Goal: Task Accomplishment & Management: Use online tool/utility

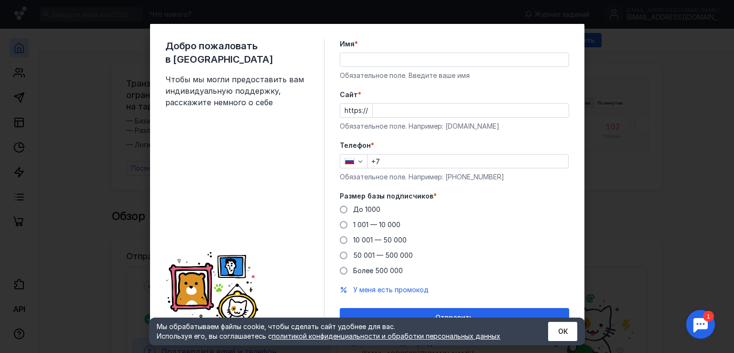
click at [376, 62] on input "Имя *" at bounding box center [454, 59] width 228 height 13
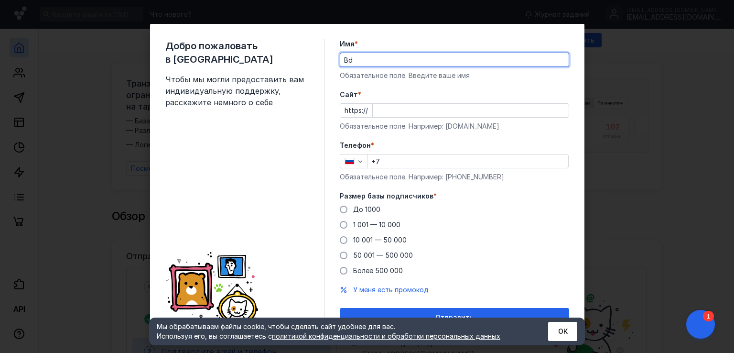
type input "B"
type input "[PERSON_NAME]"
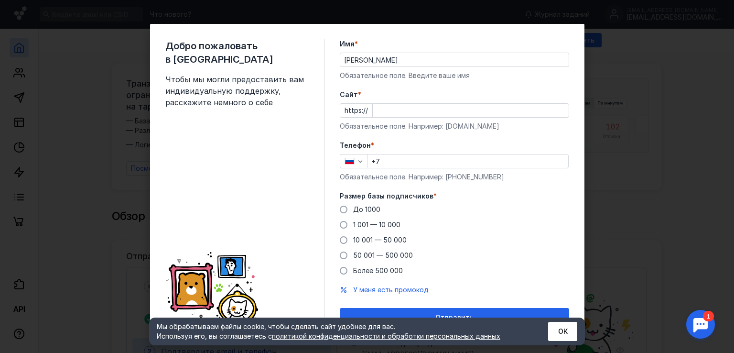
click at [363, 90] on label "Cайт *" at bounding box center [454, 95] width 229 height 10
click at [373, 104] on input "Cайт *" at bounding box center [471, 110] width 196 height 13
click at [391, 109] on input "Cайт *" at bounding box center [471, 110] width 196 height 13
type input "[DOMAIN_NAME]"
click at [386, 160] on input "+7" at bounding box center [467, 160] width 201 height 13
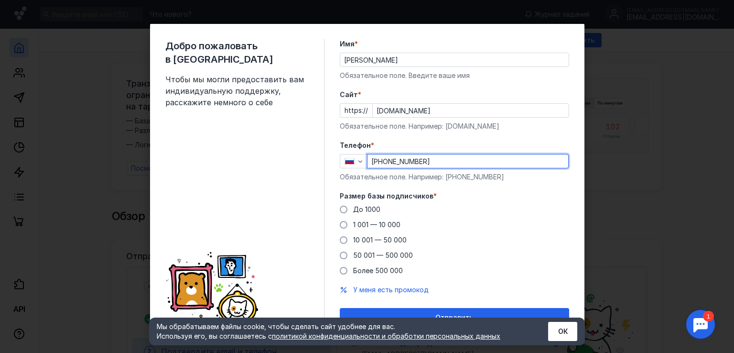
scroll to position [13, 0]
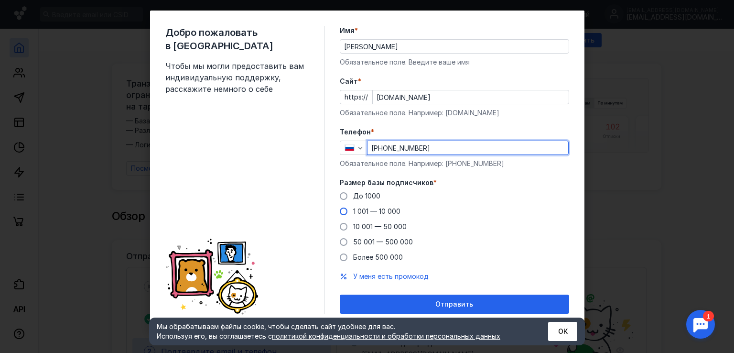
type input "[PHONE_NUMBER]"
click at [341, 213] on span at bounding box center [344, 211] width 8 height 8
click at [0, 0] on input "1 001 — 10 000" at bounding box center [0, 0] width 0 height 0
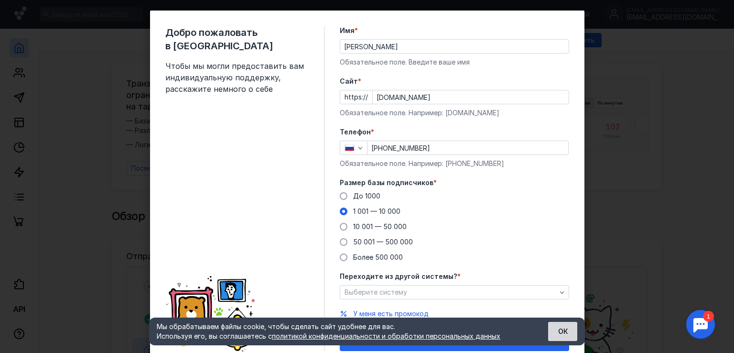
click at [562, 328] on button "ОК" at bounding box center [562, 330] width 29 height 19
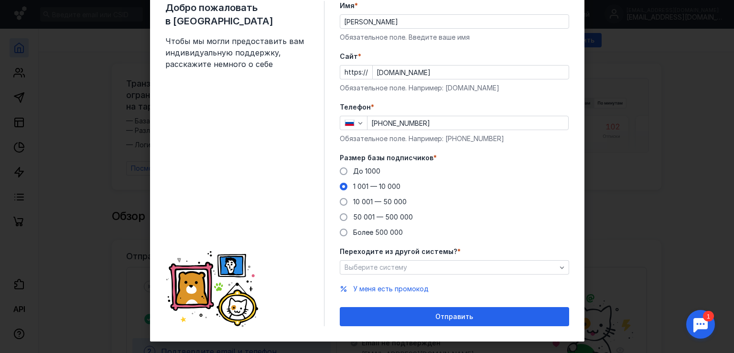
scroll to position [51, 0]
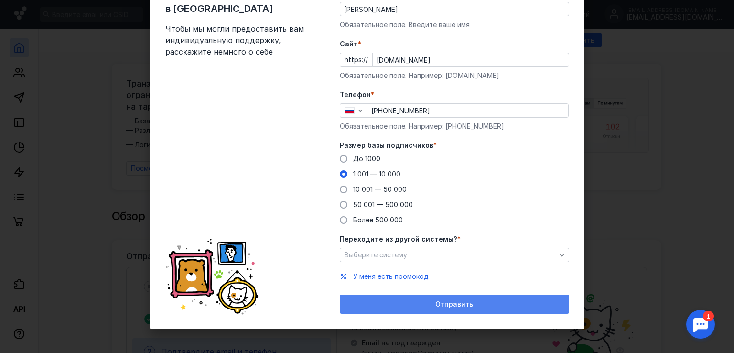
click at [471, 304] on div "Отправить" at bounding box center [454, 304] width 220 height 8
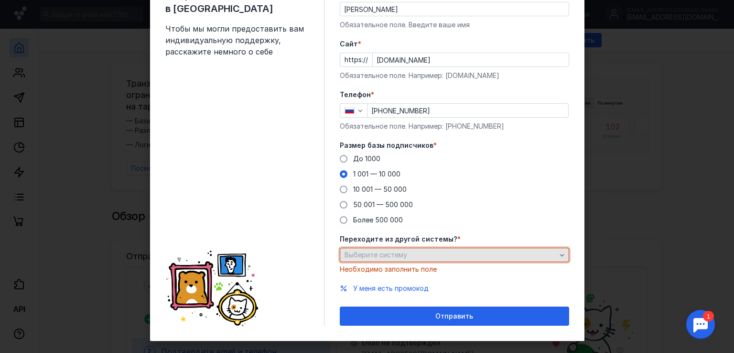
click at [543, 254] on div "Выберите систему" at bounding box center [450, 255] width 216 height 8
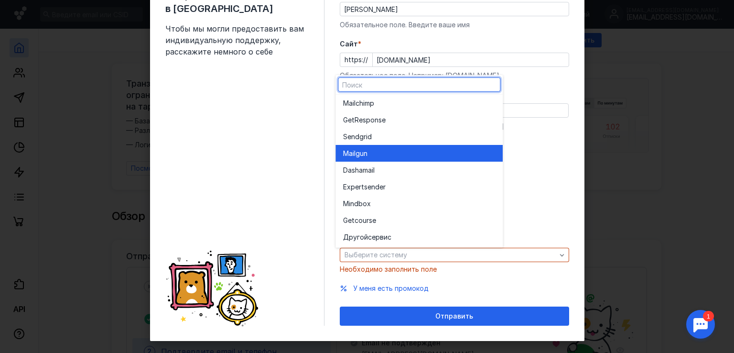
scroll to position [0, 0]
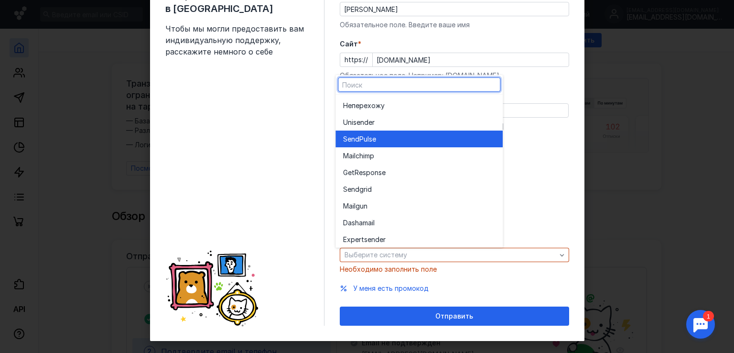
click at [371, 140] on span "SendPuls" at bounding box center [357, 139] width 29 height 10
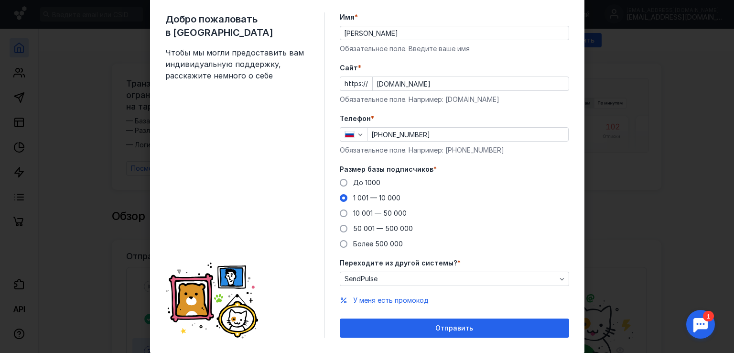
scroll to position [51, 0]
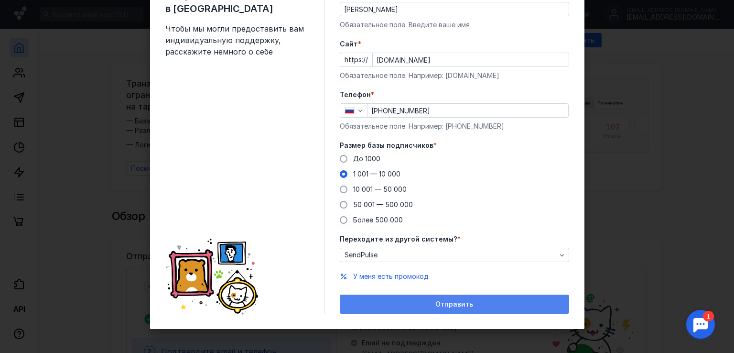
click at [460, 304] on span "Отправить" at bounding box center [454, 304] width 38 height 8
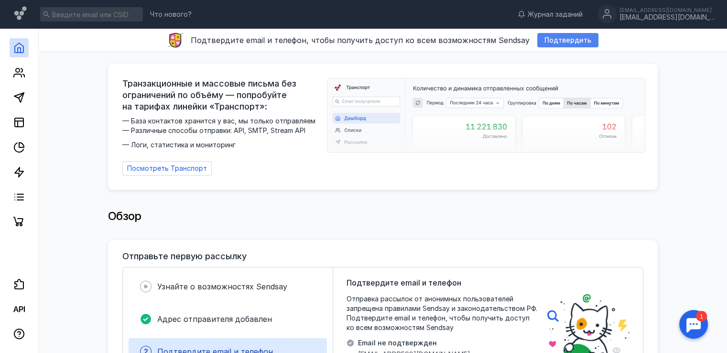
click at [558, 39] on span "Подтвердить" at bounding box center [567, 40] width 47 height 8
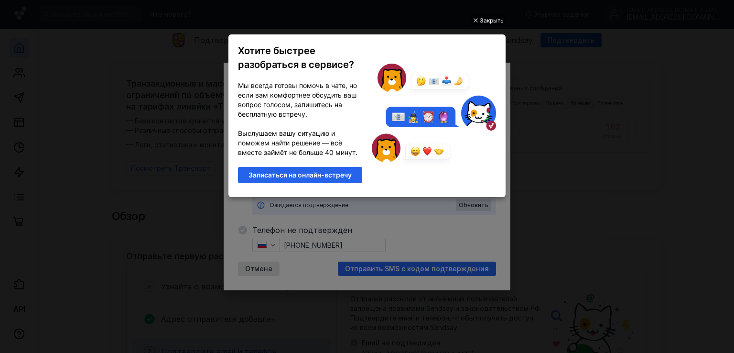
scroll to position [0, 0]
click at [489, 18] on div "Закрыть" at bounding box center [492, 20] width 24 height 11
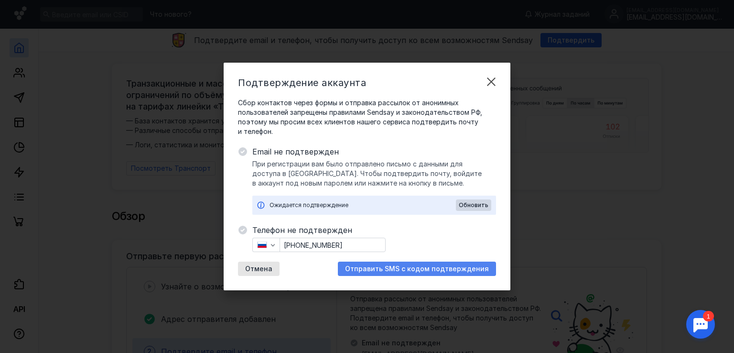
click at [417, 268] on span "Отправить SMS с кодом подтверждения" at bounding box center [417, 269] width 144 height 8
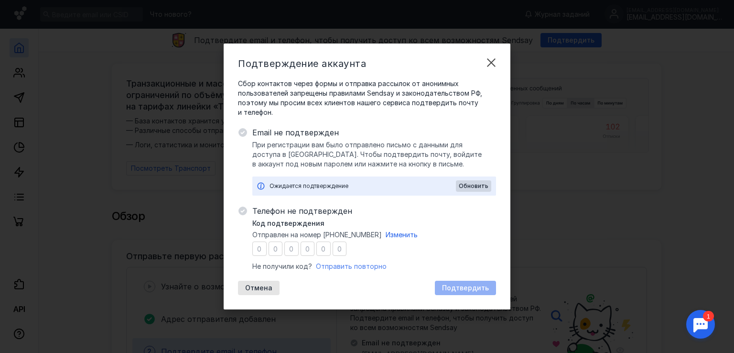
click at [345, 268] on span "Отправить повторно" at bounding box center [351, 266] width 71 height 8
click at [261, 248] on input "number" at bounding box center [259, 248] width 14 height 14
type input "5"
type input "3"
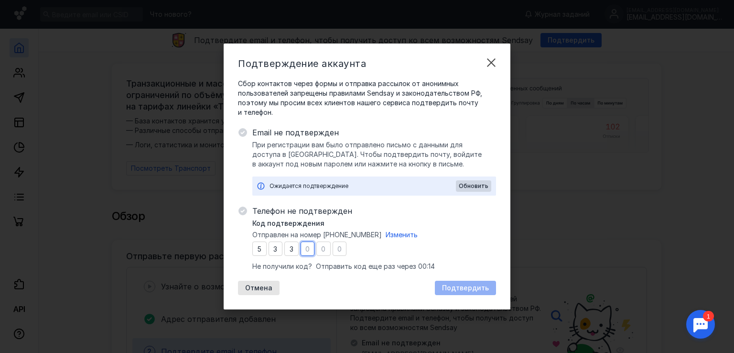
type input "3"
type input "2"
type input "5"
type input "2"
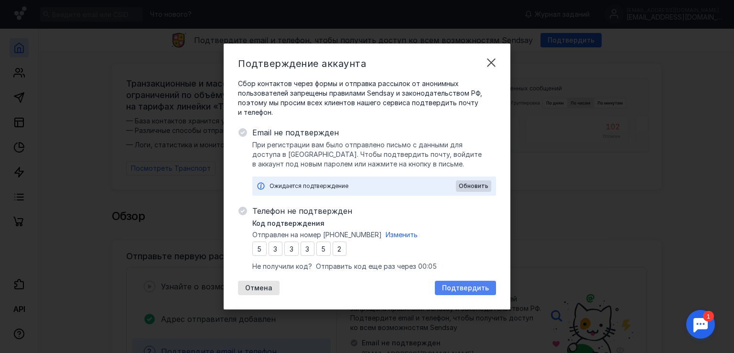
click at [473, 287] on span "Подтвердить" at bounding box center [465, 288] width 47 height 8
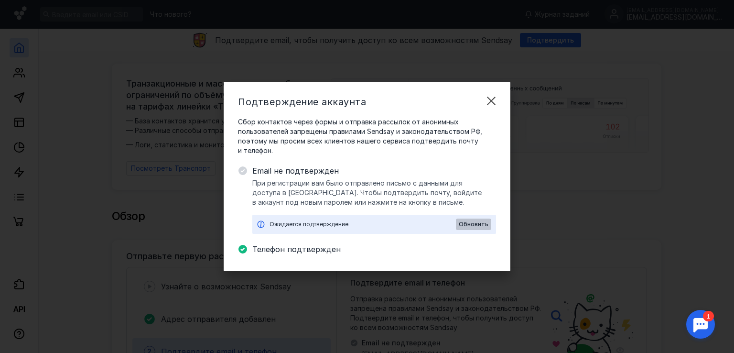
click at [476, 222] on span "Обновить" at bounding box center [474, 224] width 30 height 7
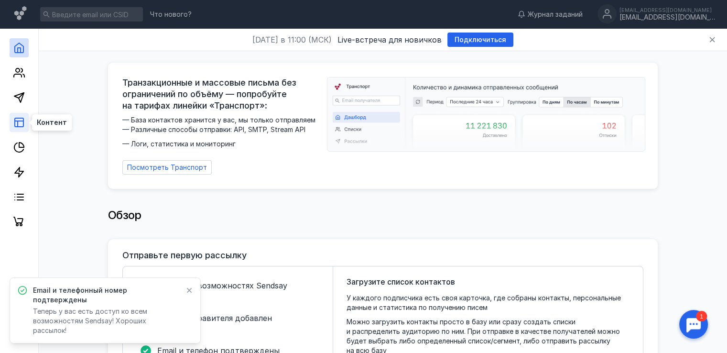
click at [22, 123] on icon at bounding box center [18, 122] width 11 height 11
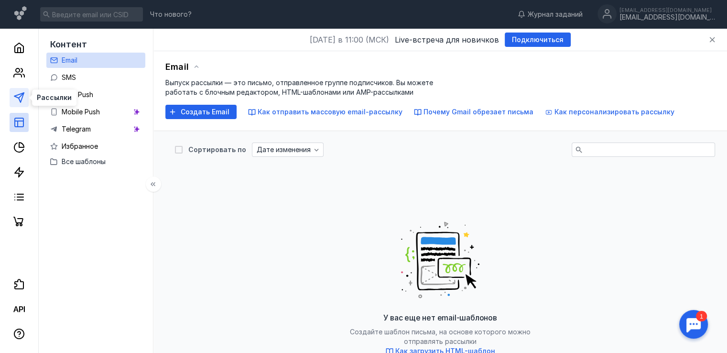
click at [21, 96] on line at bounding box center [21, 95] width 5 height 5
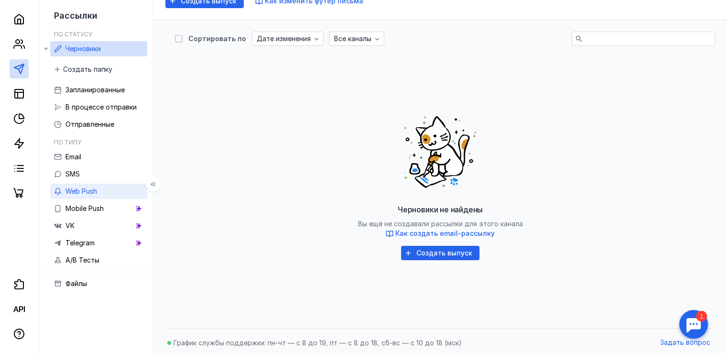
scroll to position [115, 0]
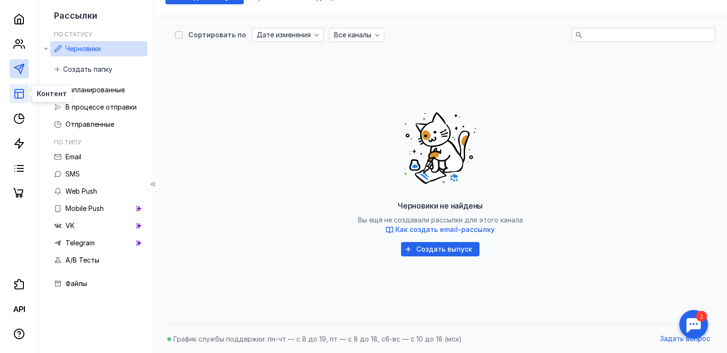
click at [22, 92] on line at bounding box center [19, 92] width 9 height 0
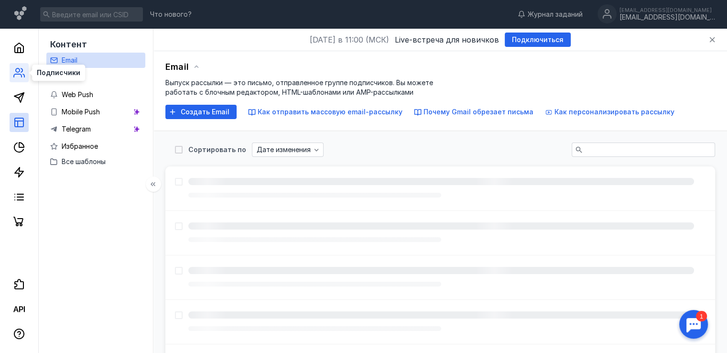
click at [22, 67] on icon at bounding box center [18, 72] width 11 height 11
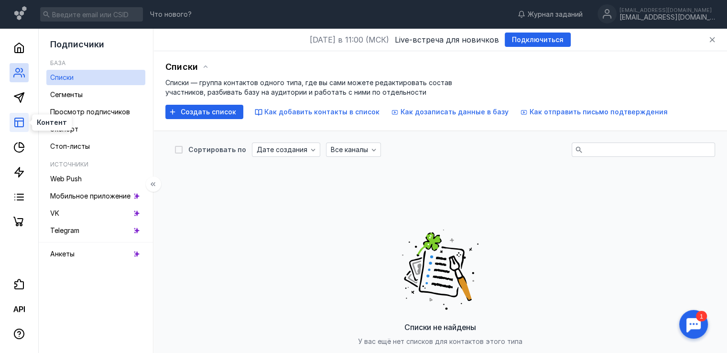
click at [19, 121] on line at bounding box center [19, 121] width 9 height 0
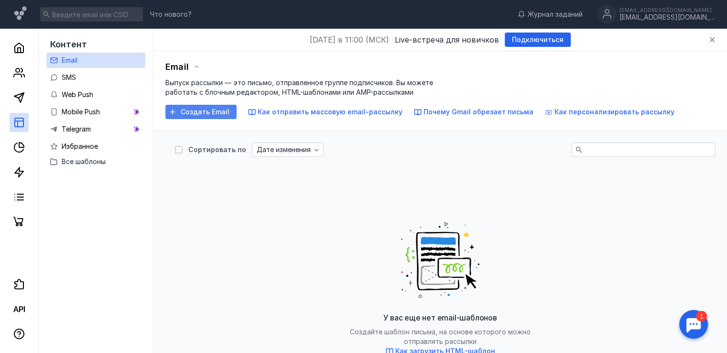
click at [202, 113] on span "Создать Email" at bounding box center [205, 112] width 49 height 8
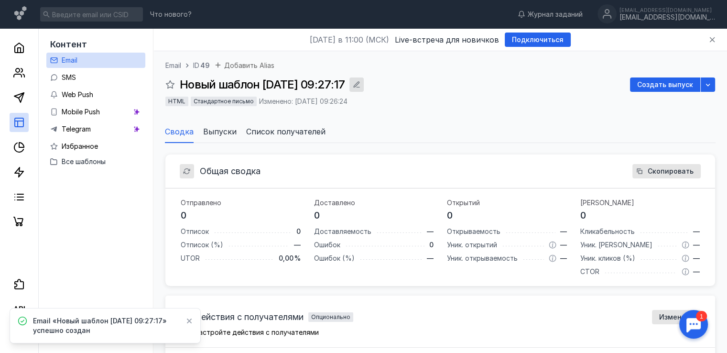
click at [360, 86] on icon "button" at bounding box center [356, 84] width 6 height 6
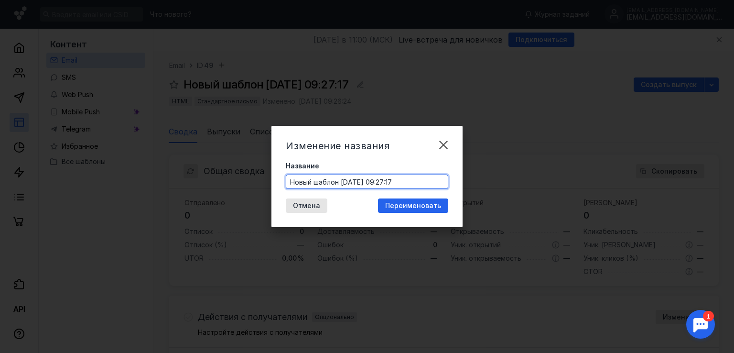
drag, startPoint x: 417, startPoint y: 179, endPoint x: 252, endPoint y: 180, distance: 164.8
click at [252, 180] on div "Изменение названия Название Новый шаблон [DATE] 09:27:17 Отмена Переименовать" at bounding box center [367, 176] width 734 height 353
type input "Тестовый"
click at [406, 203] on span "Переименовать" at bounding box center [413, 206] width 56 height 8
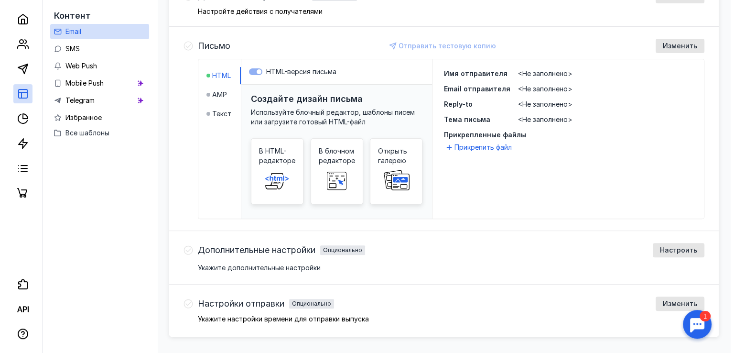
scroll to position [348, 0]
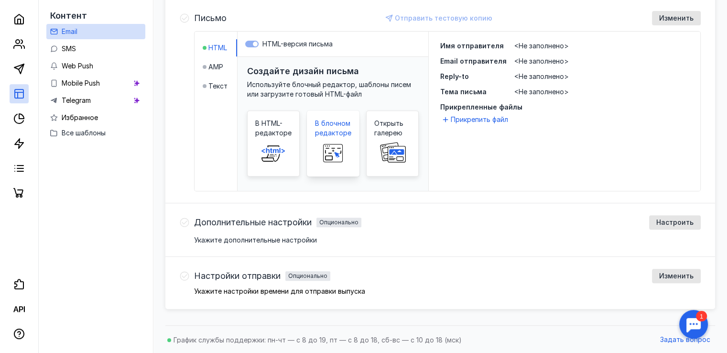
click at [336, 131] on span "В блочном редакторе" at bounding box center [333, 127] width 36 height 19
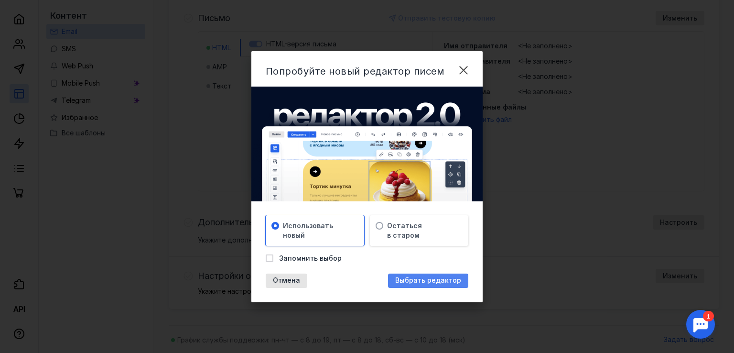
click at [425, 283] on span "Выбрать редактор" at bounding box center [428, 280] width 66 height 8
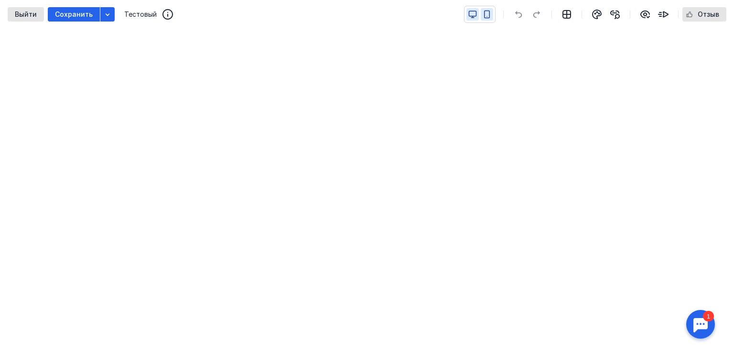
click at [489, 14] on icon "button" at bounding box center [486, 14] width 9 height 9
click at [472, 15] on icon "button" at bounding box center [472, 14] width 9 height 9
click at [569, 17] on icon "button" at bounding box center [566, 14] width 11 height 11
click at [568, 13] on icon "button" at bounding box center [566, 14] width 11 height 11
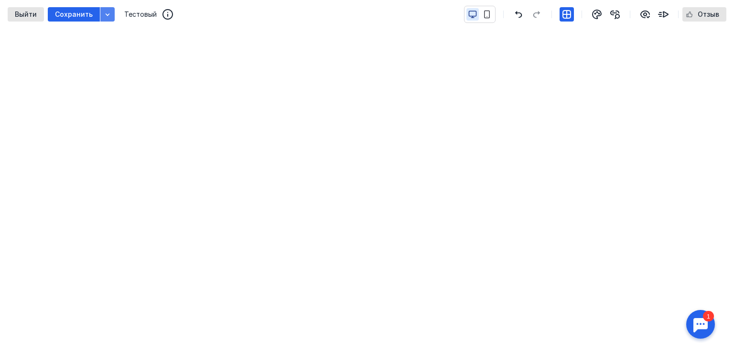
click at [107, 15] on icon "button" at bounding box center [108, 15] width 8 height 8
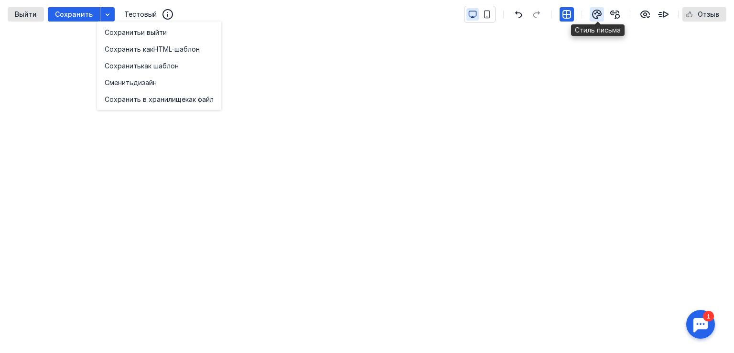
click at [601, 14] on icon "button" at bounding box center [596, 14] width 9 height 9
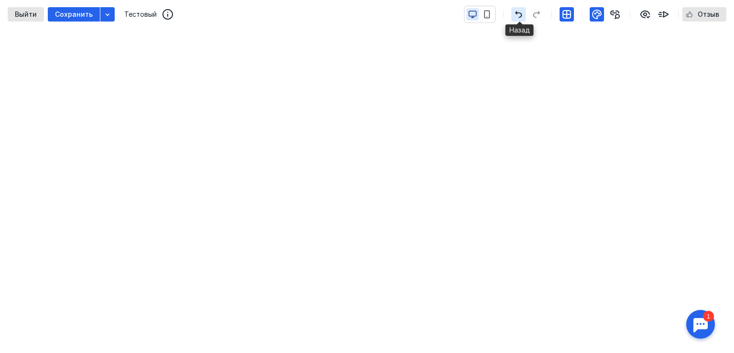
click at [518, 10] on span "button" at bounding box center [518, 14] width 11 height 11
click at [617, 19] on icon "button" at bounding box center [614, 14] width 11 height 11
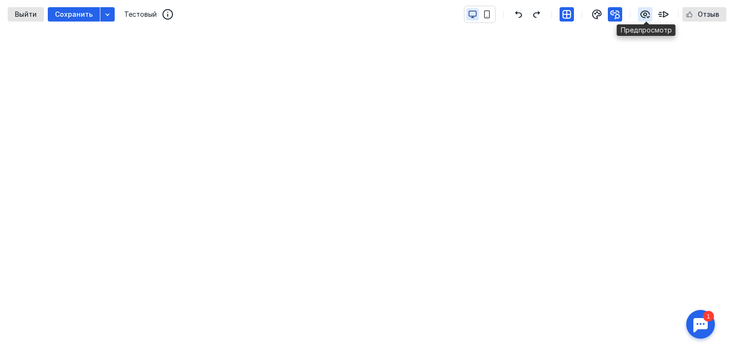
click at [648, 16] on icon "button" at bounding box center [645, 14] width 9 height 7
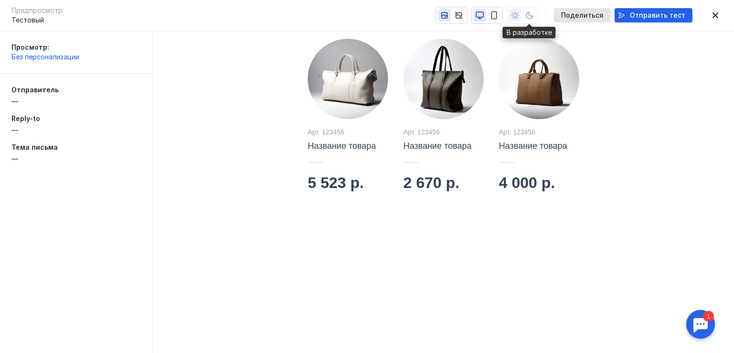
click at [535, 16] on div at bounding box center [522, 15] width 32 height 17
click at [522, 15] on div at bounding box center [522, 15] width 32 height 17
click at [498, 16] on icon "button" at bounding box center [494, 15] width 9 height 9
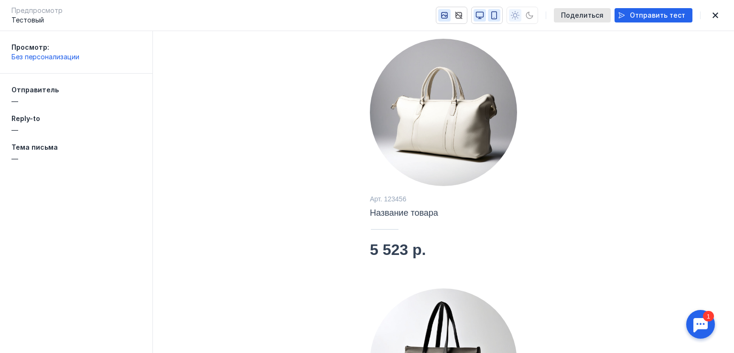
click at [484, 16] on icon "button" at bounding box center [479, 15] width 9 height 9
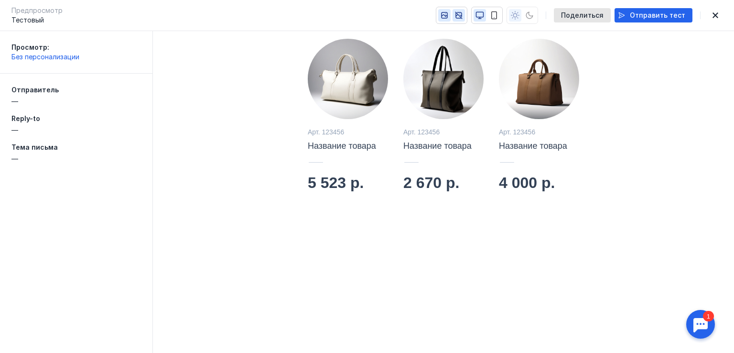
click at [463, 17] on icon "button" at bounding box center [458, 15] width 9 height 9
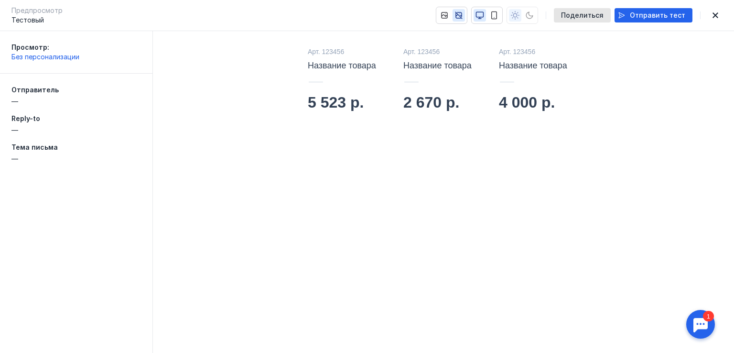
click at [463, 17] on icon "button" at bounding box center [458, 15] width 9 height 9
click at [447, 17] on icon "button" at bounding box center [444, 15] width 6 height 6
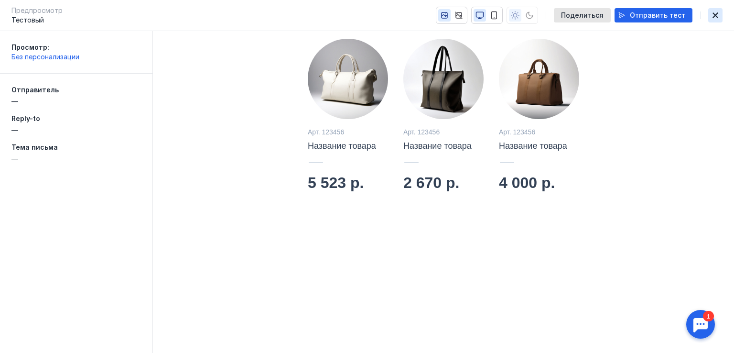
click at [709, 18] on icon "button" at bounding box center [714, 15] width 11 height 8
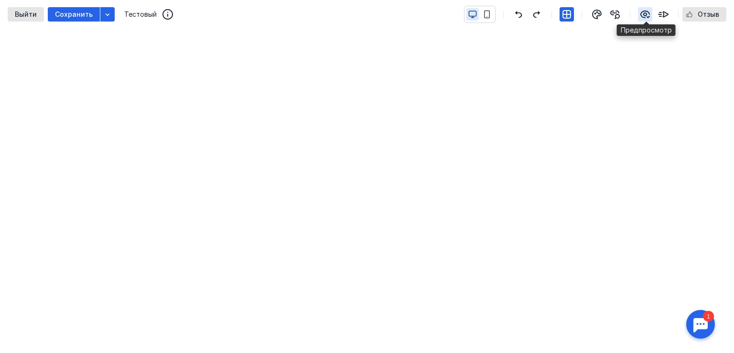
click at [643, 14] on icon "button" at bounding box center [644, 14] width 11 height 11
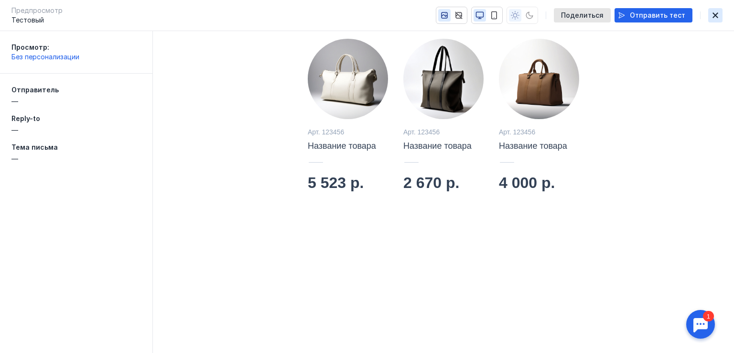
click at [717, 17] on icon "button" at bounding box center [715, 15] width 6 height 6
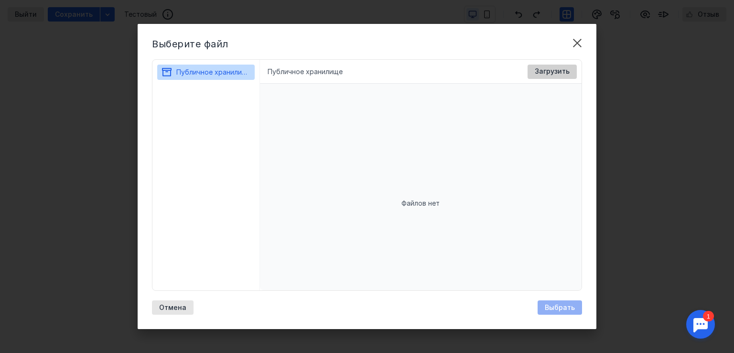
click at [539, 73] on span "Загрузить" at bounding box center [552, 71] width 35 height 8
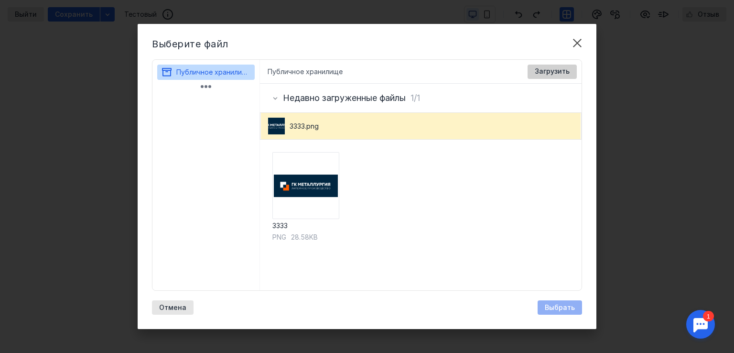
click at [555, 75] on span "Загрузить" at bounding box center [552, 71] width 35 height 8
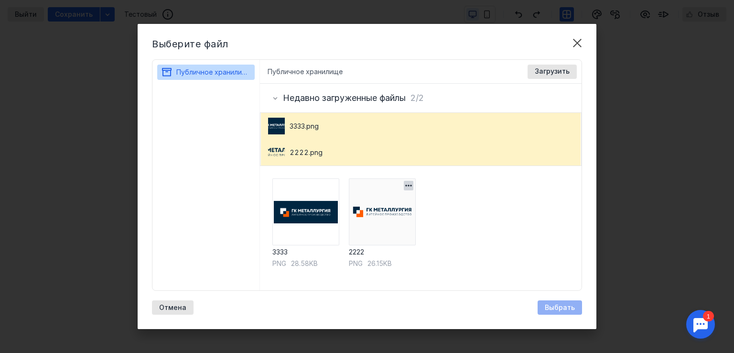
click at [377, 209] on img at bounding box center [382, 211] width 67 height 67
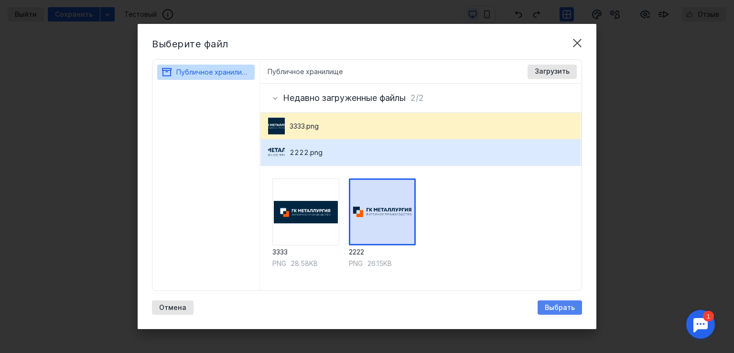
click at [573, 308] on span "Выбрать" at bounding box center [560, 307] width 30 height 8
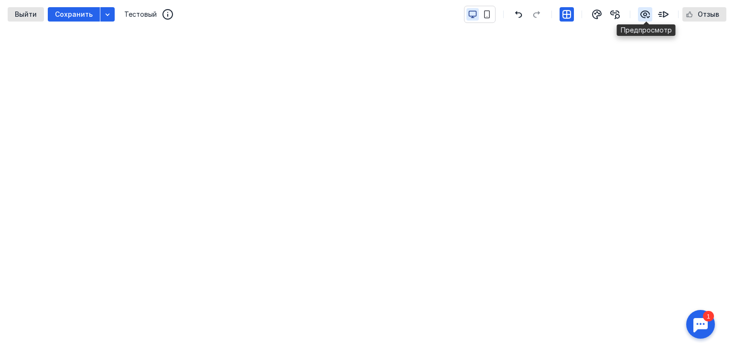
click at [644, 15] on icon "button" at bounding box center [645, 14] width 9 height 7
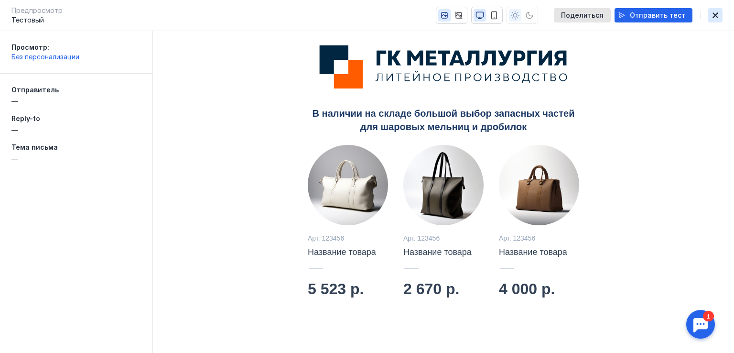
click at [714, 16] on icon "button" at bounding box center [715, 15] width 6 height 6
